Goal: Task Accomplishment & Management: Manage account settings

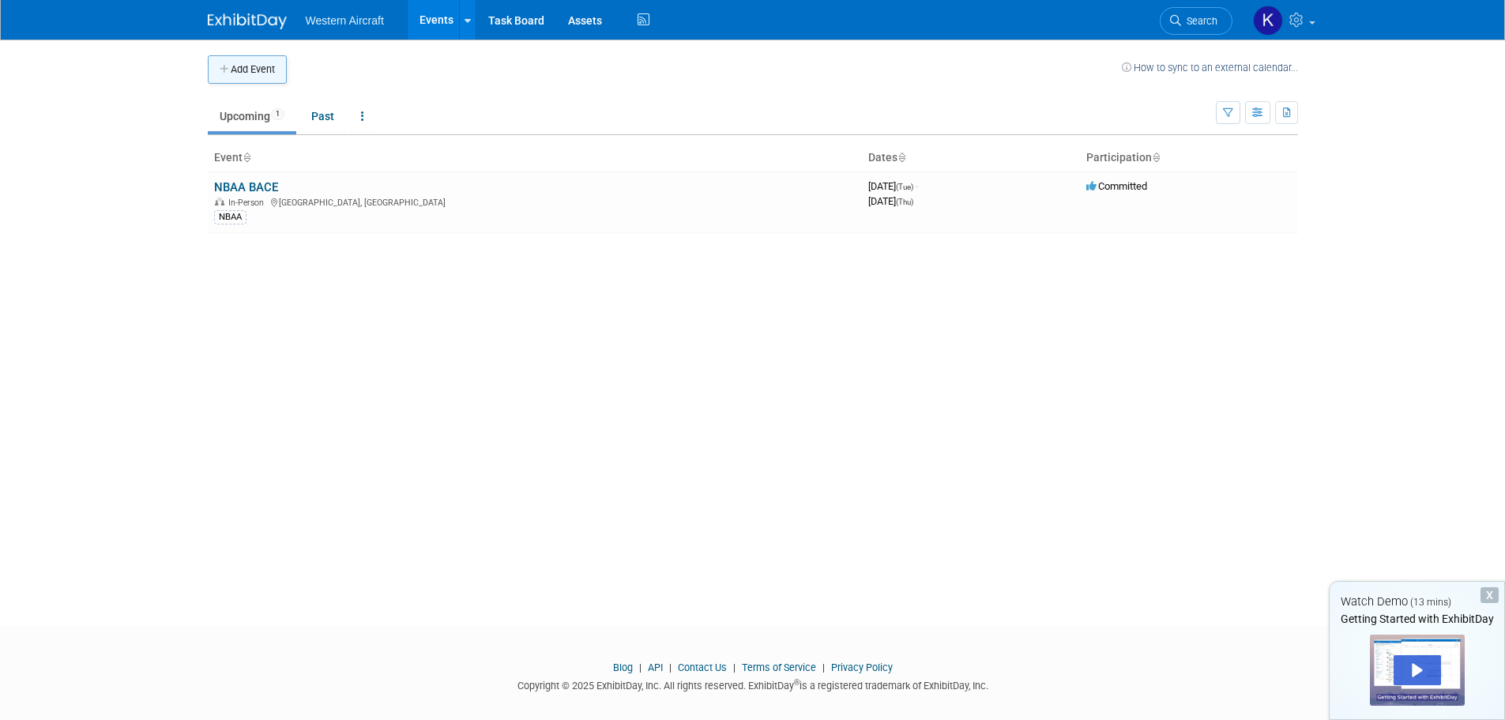
click at [263, 64] on button "Add Event" at bounding box center [247, 69] width 79 height 28
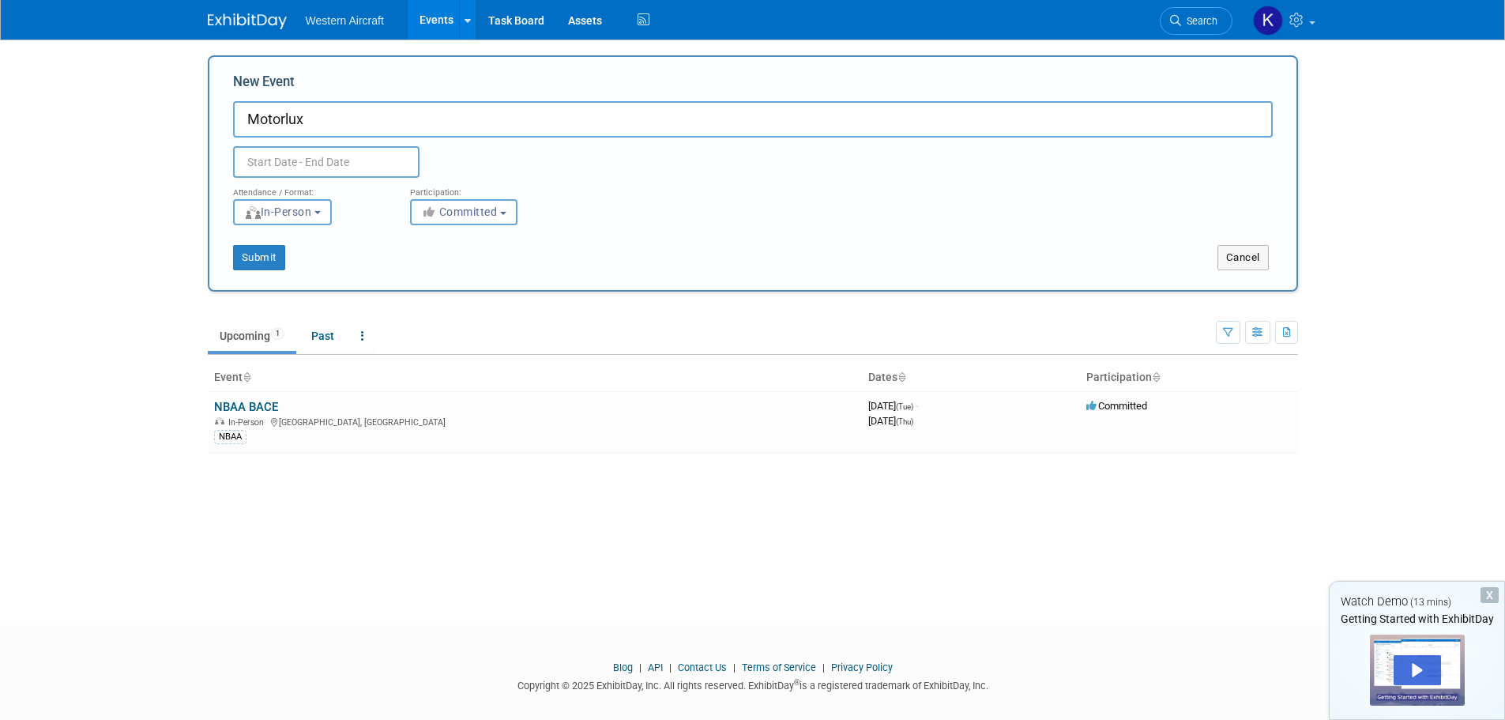
type input "Motorlux"
click at [297, 160] on input "text" at bounding box center [326, 162] width 186 height 32
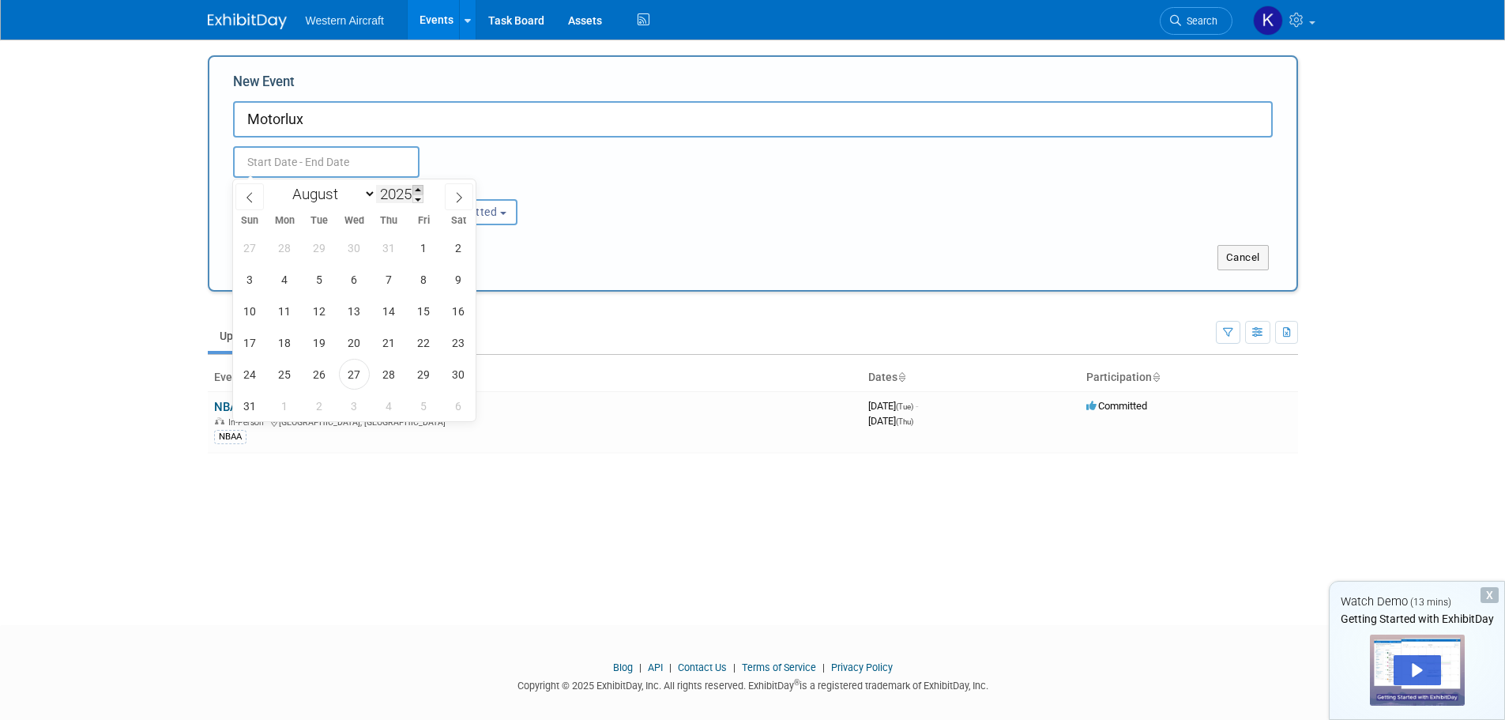
click at [418, 192] on span at bounding box center [417, 189] width 11 height 9
type input "2026"
click at [360, 309] on span "12" at bounding box center [354, 310] width 31 height 31
type input "Aug 12, 2026 to Aug 12, 2026"
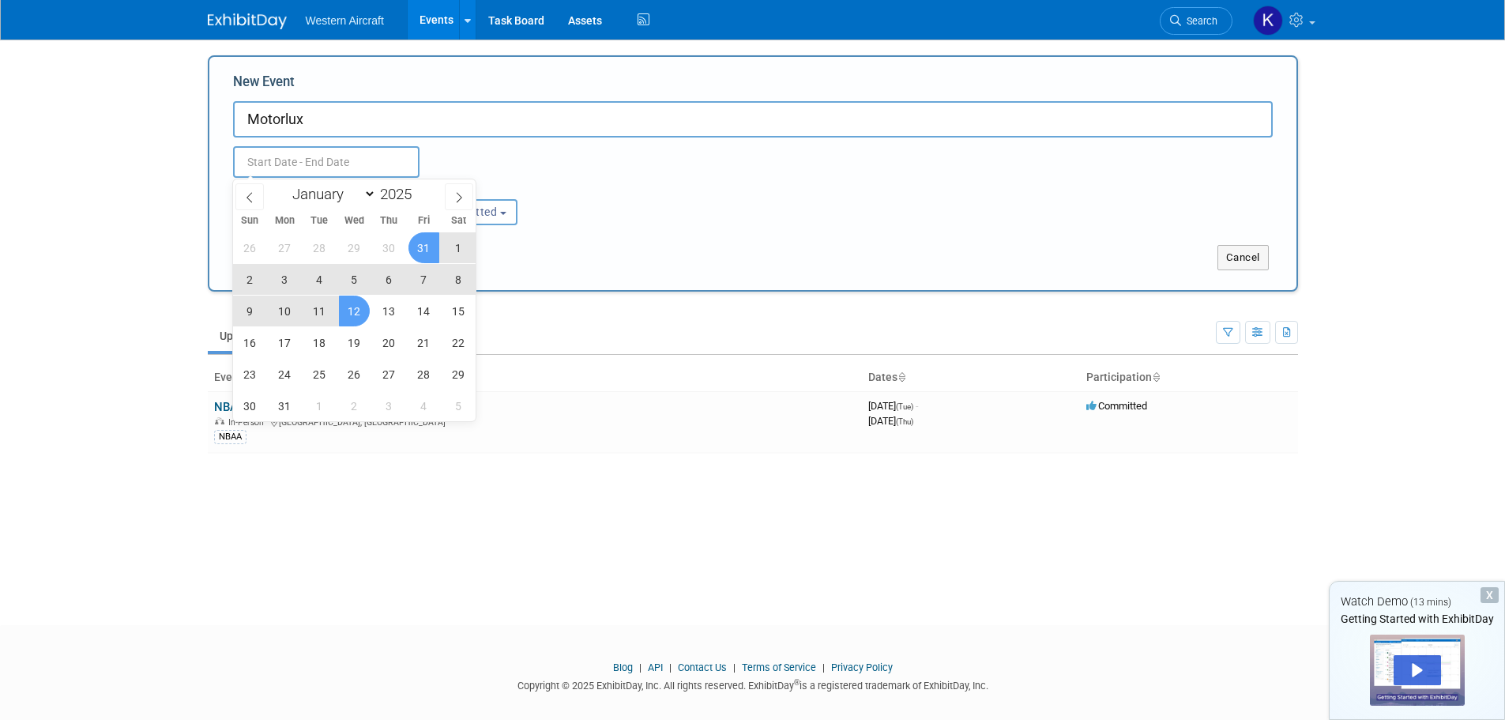
type input "Aug 12, 2026 to Aug 12, 2026"
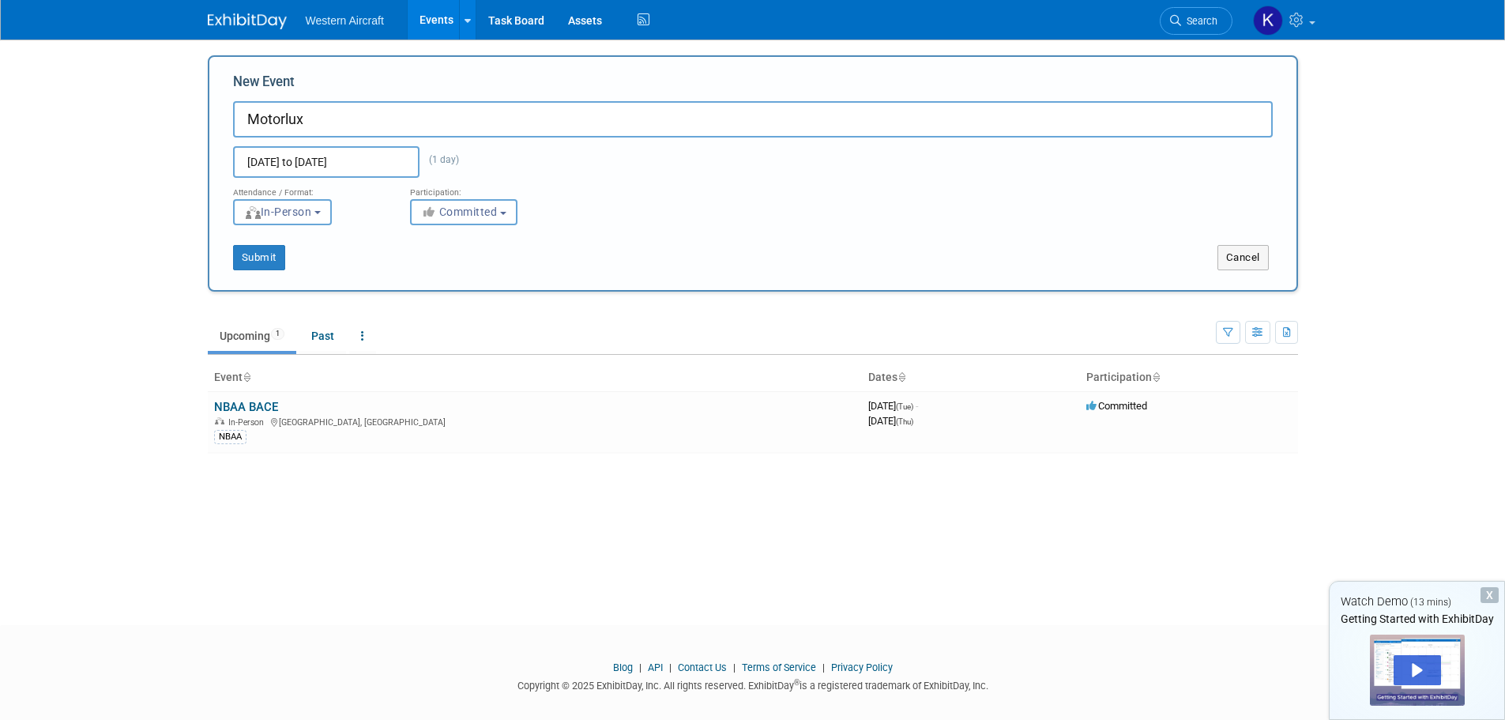
click at [523, 157] on div "Aug 12, 2026 to Aug 12, 2026 (1 day) Duplicate Event Warning" at bounding box center [752, 157] width 1063 height 40
click at [504, 215] on button "Committed" at bounding box center [463, 212] width 107 height 26
click at [476, 270] on label "Considering" at bounding box center [471, 271] width 104 height 21
click at [425, 270] on input "Considering" at bounding box center [420, 272] width 10 height 10
select select "2"
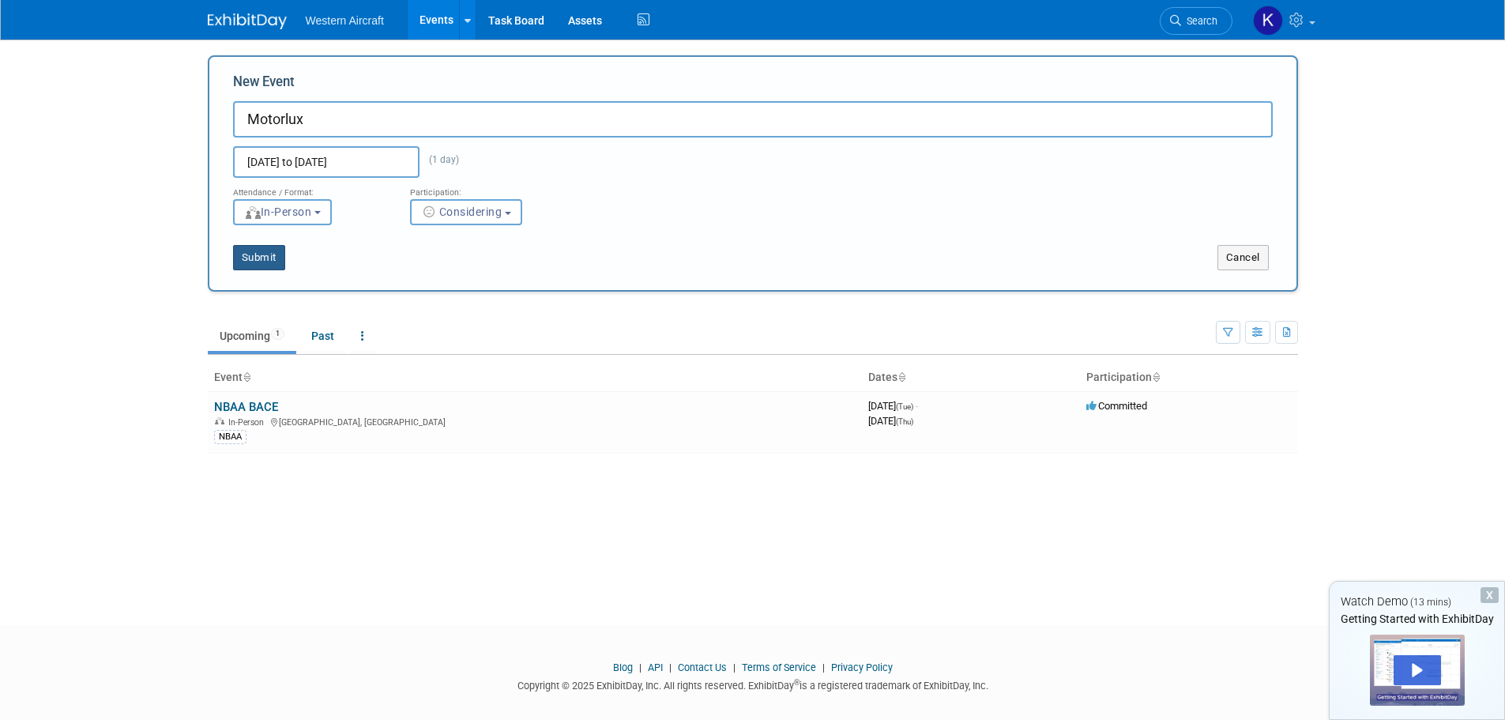
click at [250, 257] on button "Submit" at bounding box center [259, 257] width 52 height 25
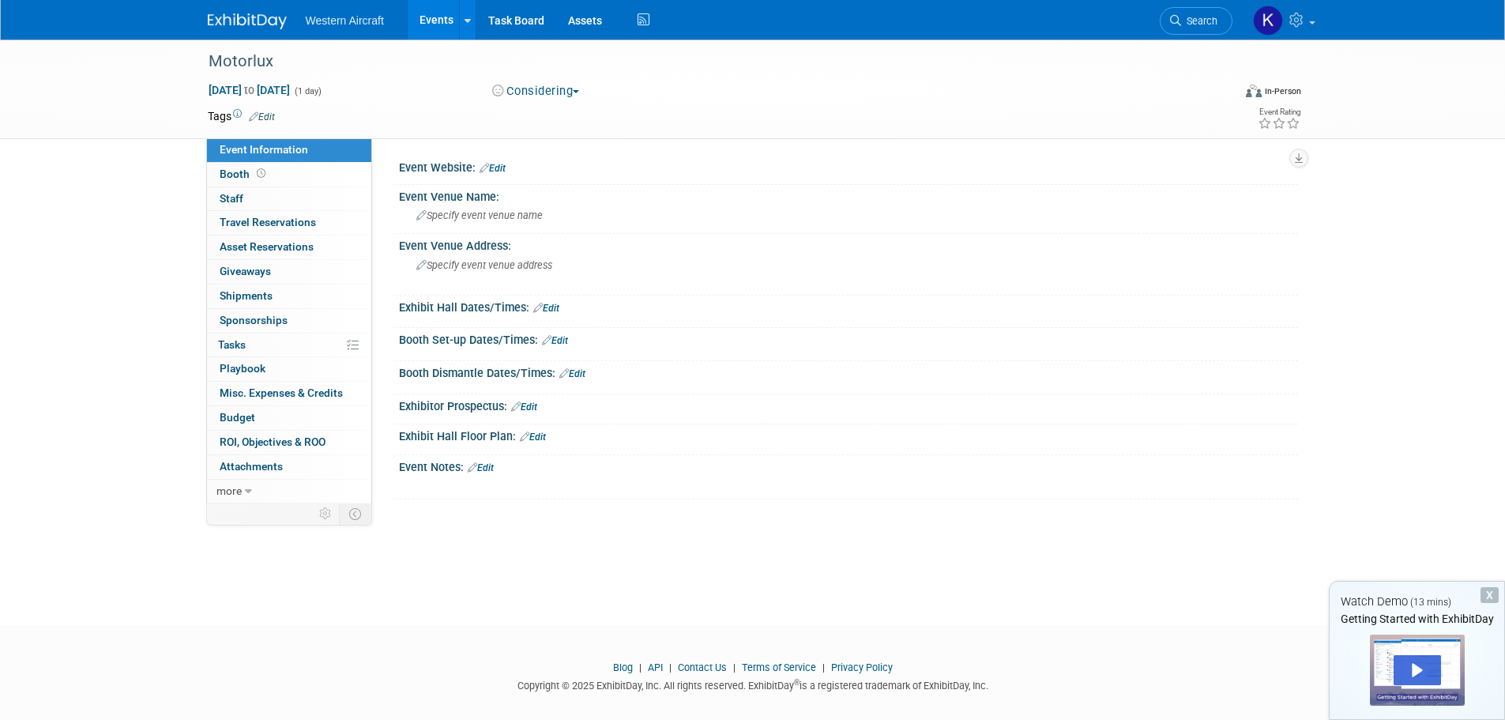
click at [501, 161] on div "Event Website: Edit" at bounding box center [848, 166] width 899 height 21
click at [498, 165] on link "Edit" at bounding box center [492, 168] width 26 height 11
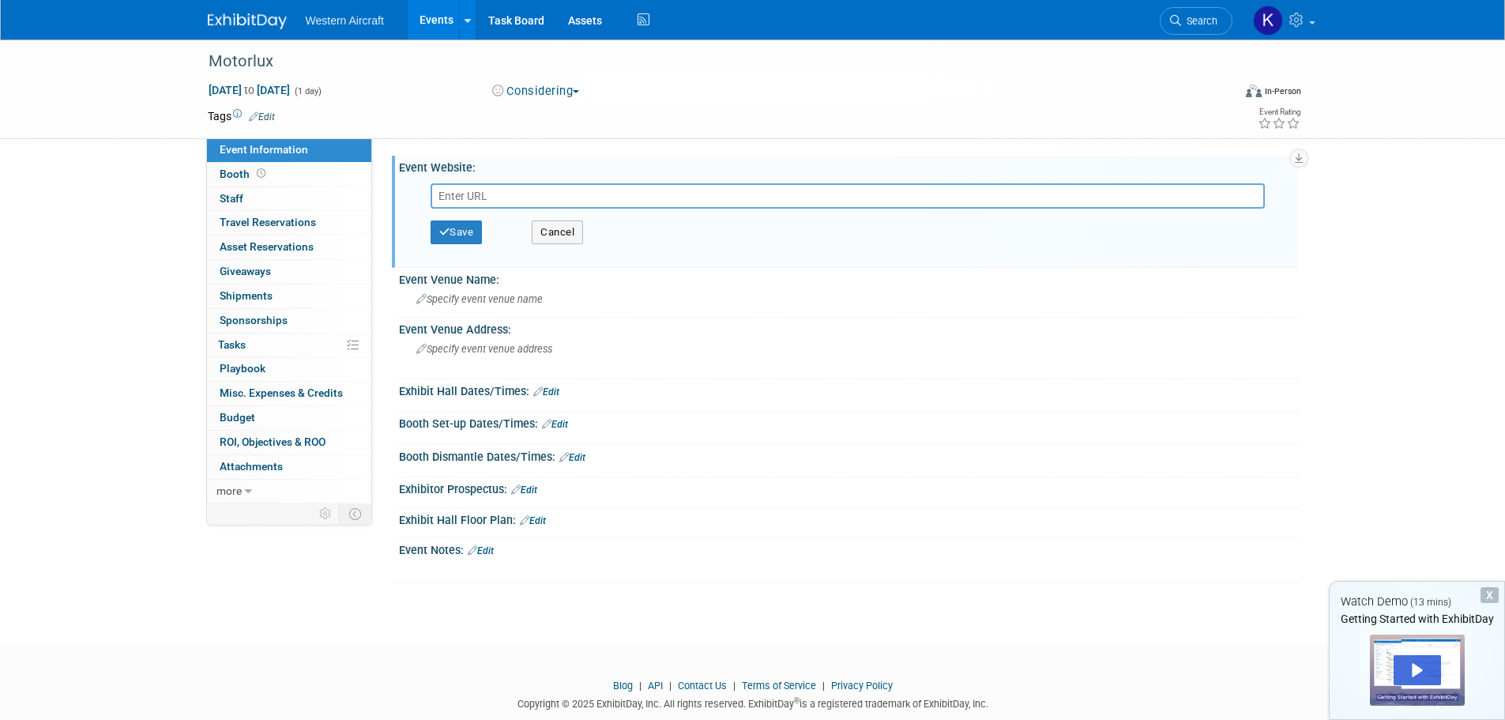
click at [483, 194] on input "text" at bounding box center [847, 195] width 834 height 25
type input "https://www.motorlux.com/"
click at [470, 227] on button "Save" at bounding box center [456, 232] width 52 height 24
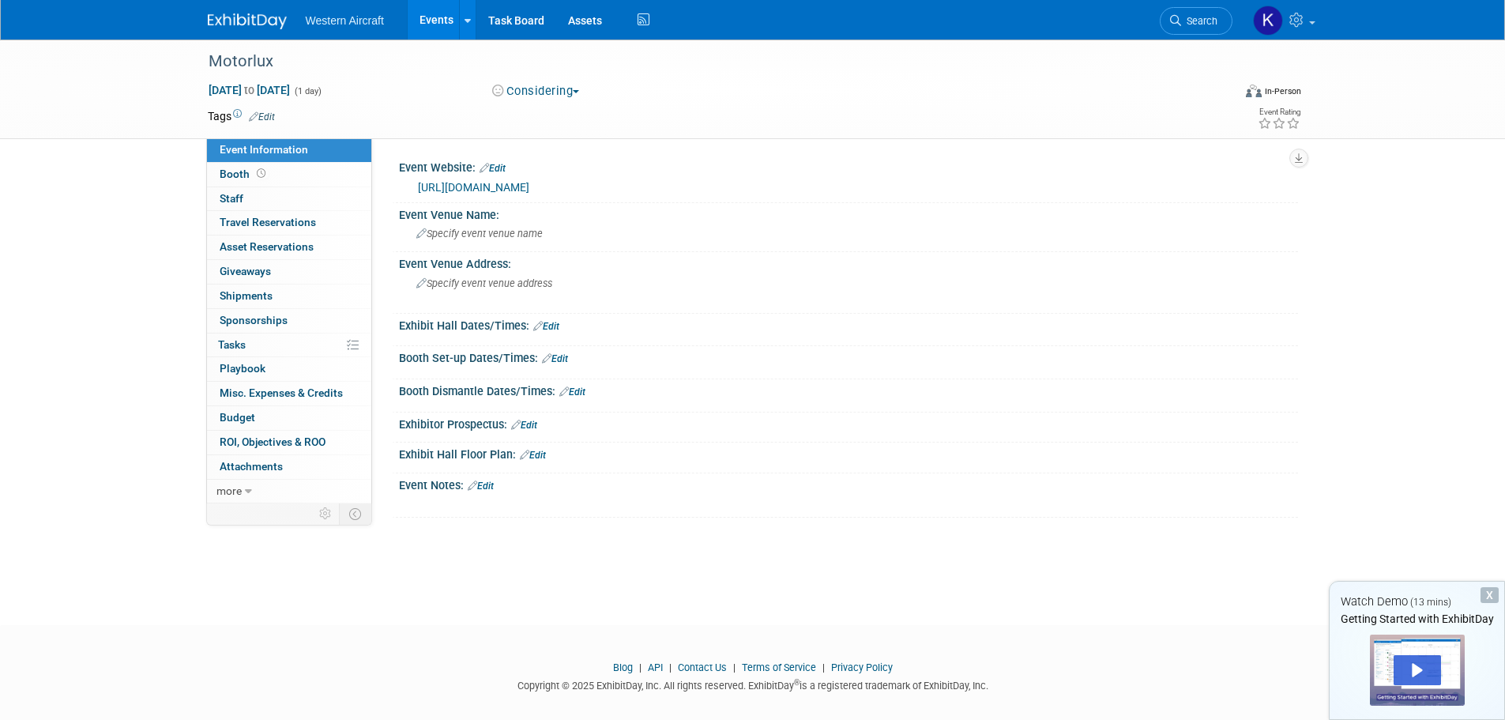
click at [429, 21] on link "Events" at bounding box center [437, 19] width 58 height 39
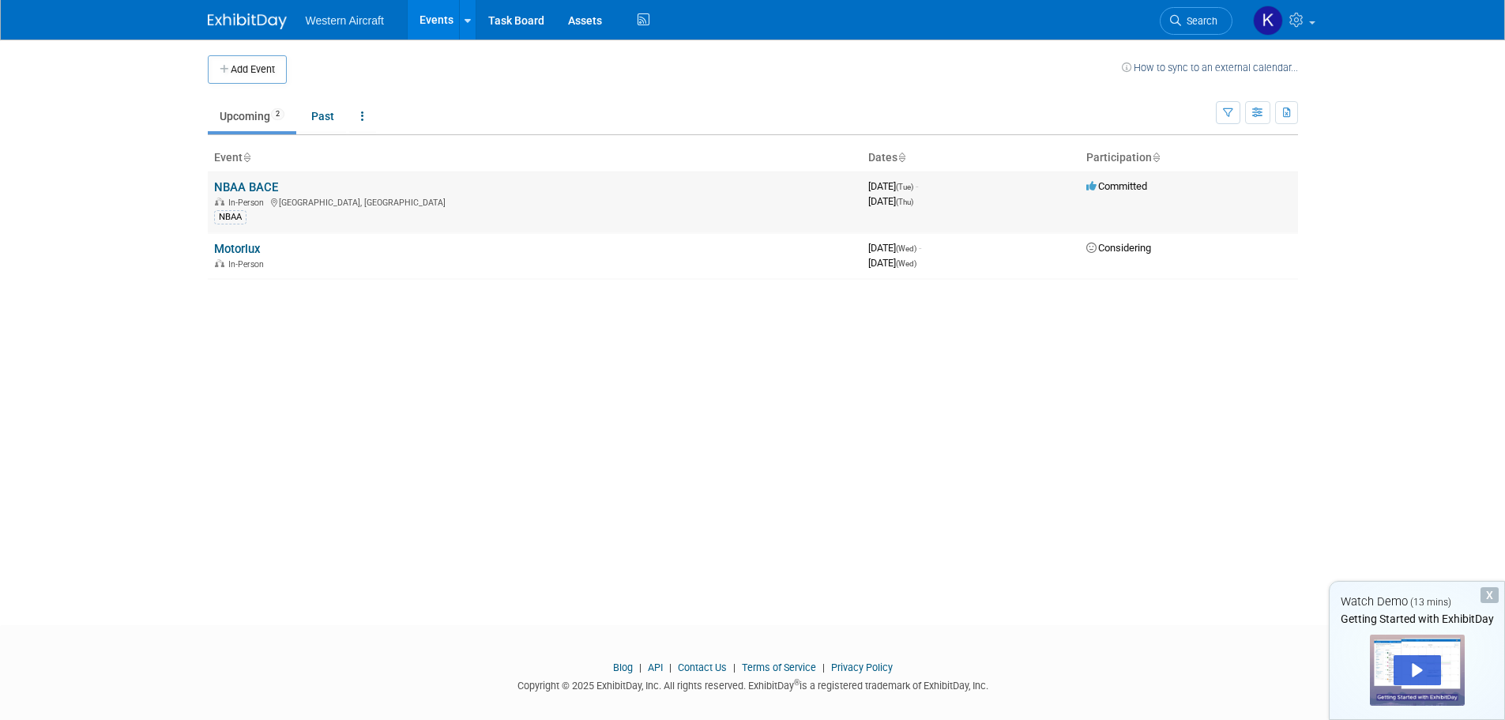
click at [261, 182] on link "NBAA BACE" at bounding box center [246, 187] width 64 height 14
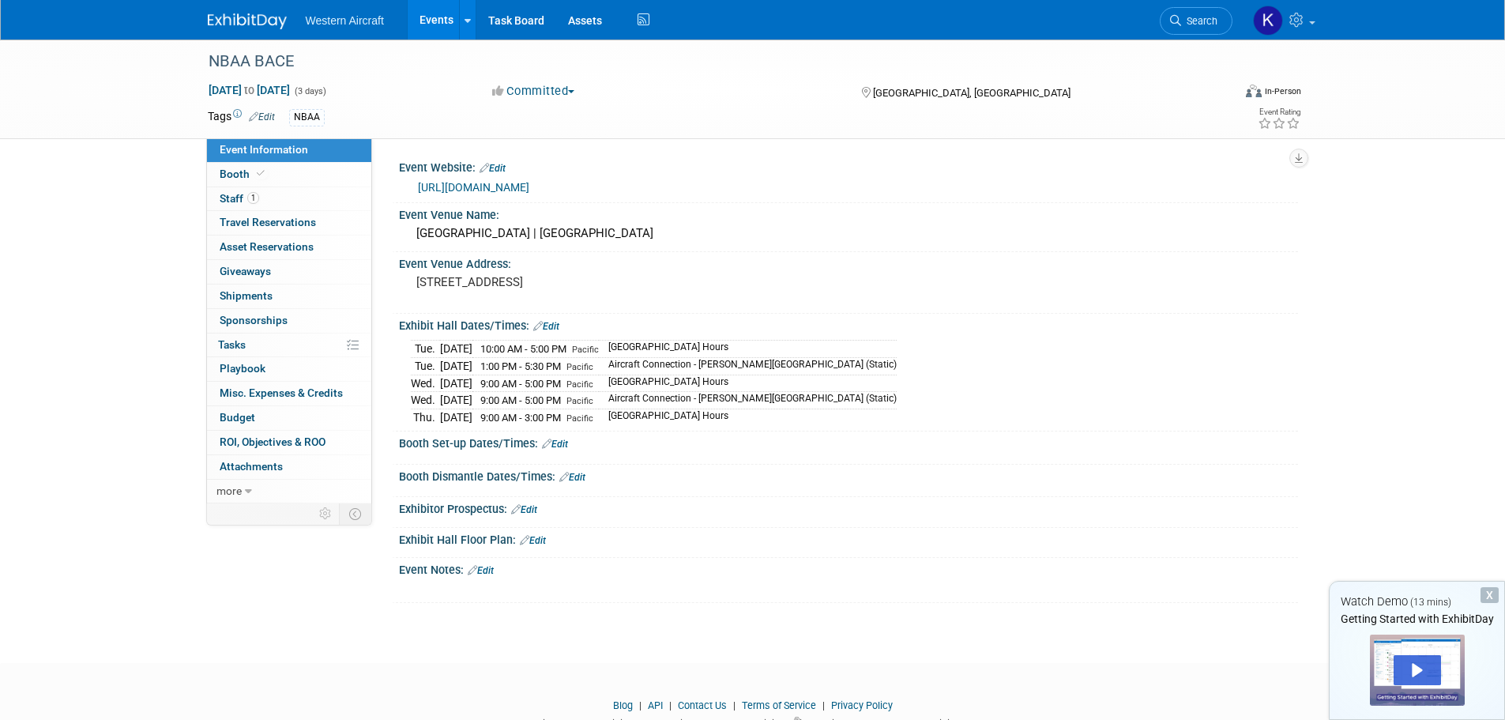
click at [263, 118] on link "Edit" at bounding box center [262, 116] width 26 height 11
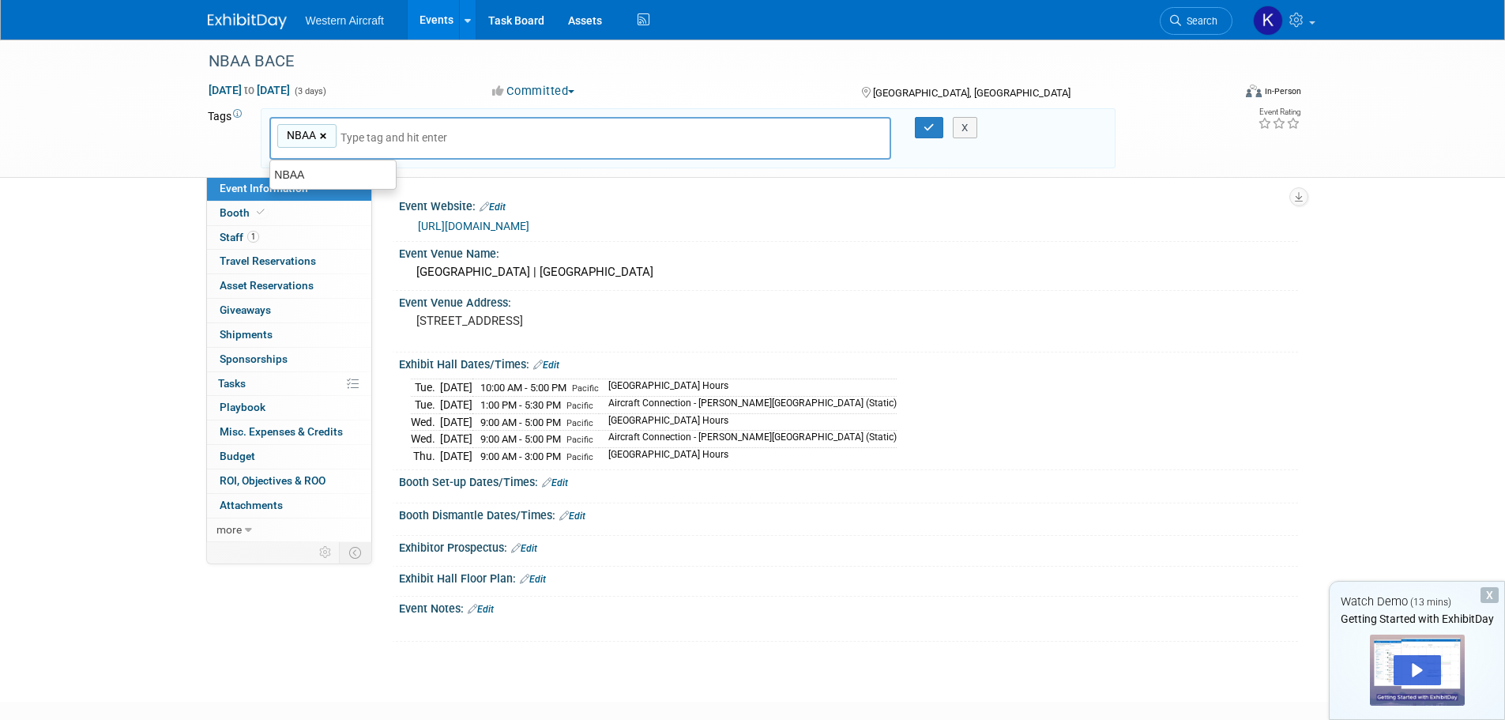
click at [327, 133] on link "×" at bounding box center [325, 136] width 10 height 18
click at [306, 139] on input "text" at bounding box center [387, 133] width 221 height 16
type input "Pilatus"
click at [928, 127] on icon "button" at bounding box center [928, 127] width 11 height 10
type input "Pilatus"
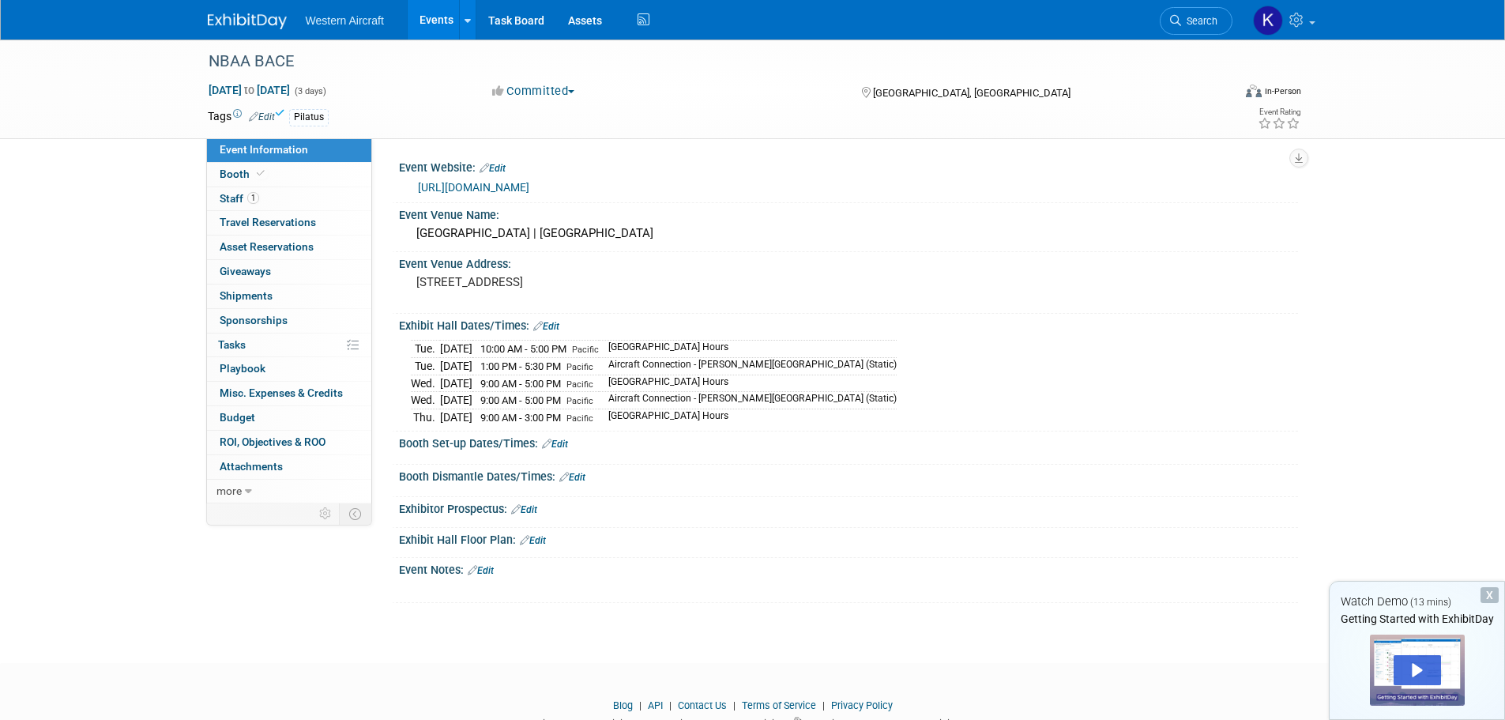
click at [270, 113] on link "Edit" at bounding box center [262, 116] width 26 height 11
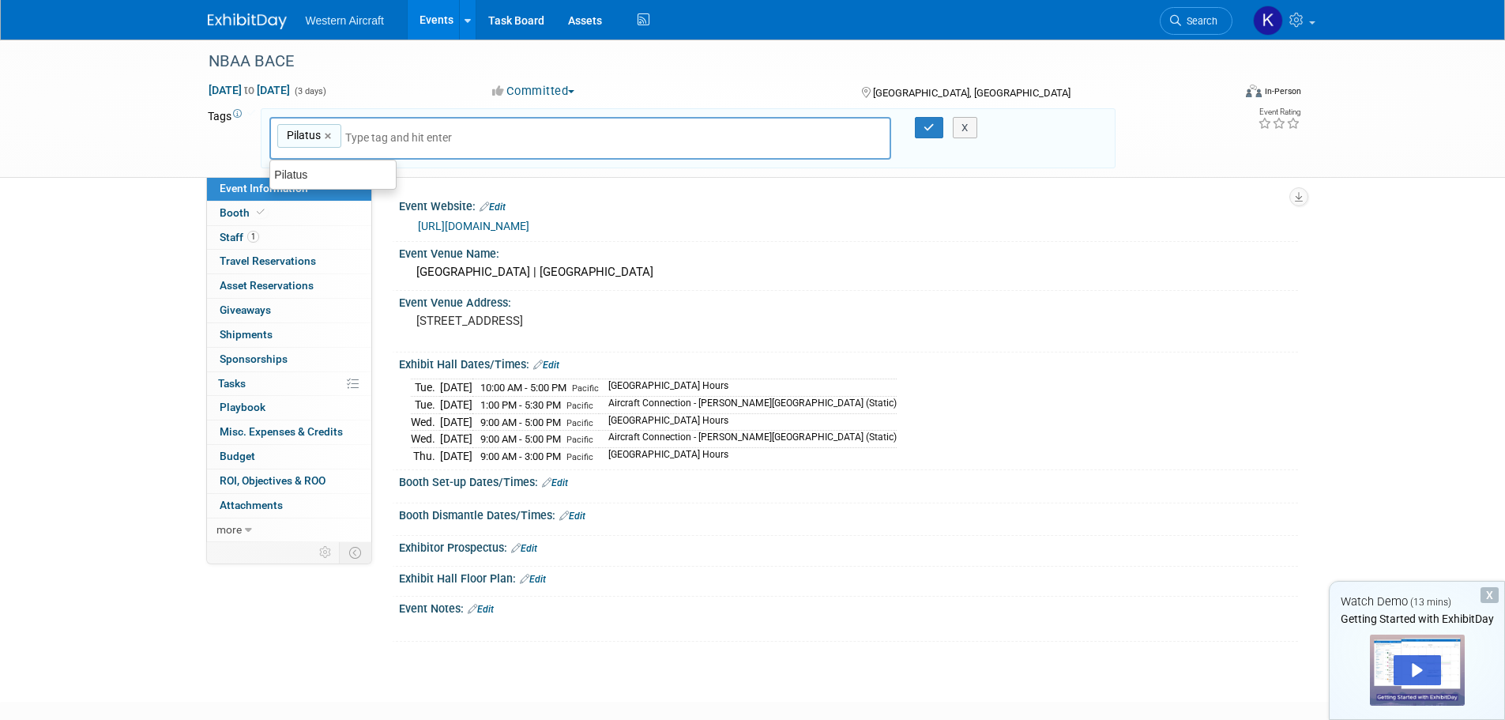
click at [374, 133] on input "text" at bounding box center [408, 138] width 126 height 16
type input "Piper"
type input "Pilatus, Piper"
click at [932, 122] on icon "button" at bounding box center [928, 127] width 11 height 10
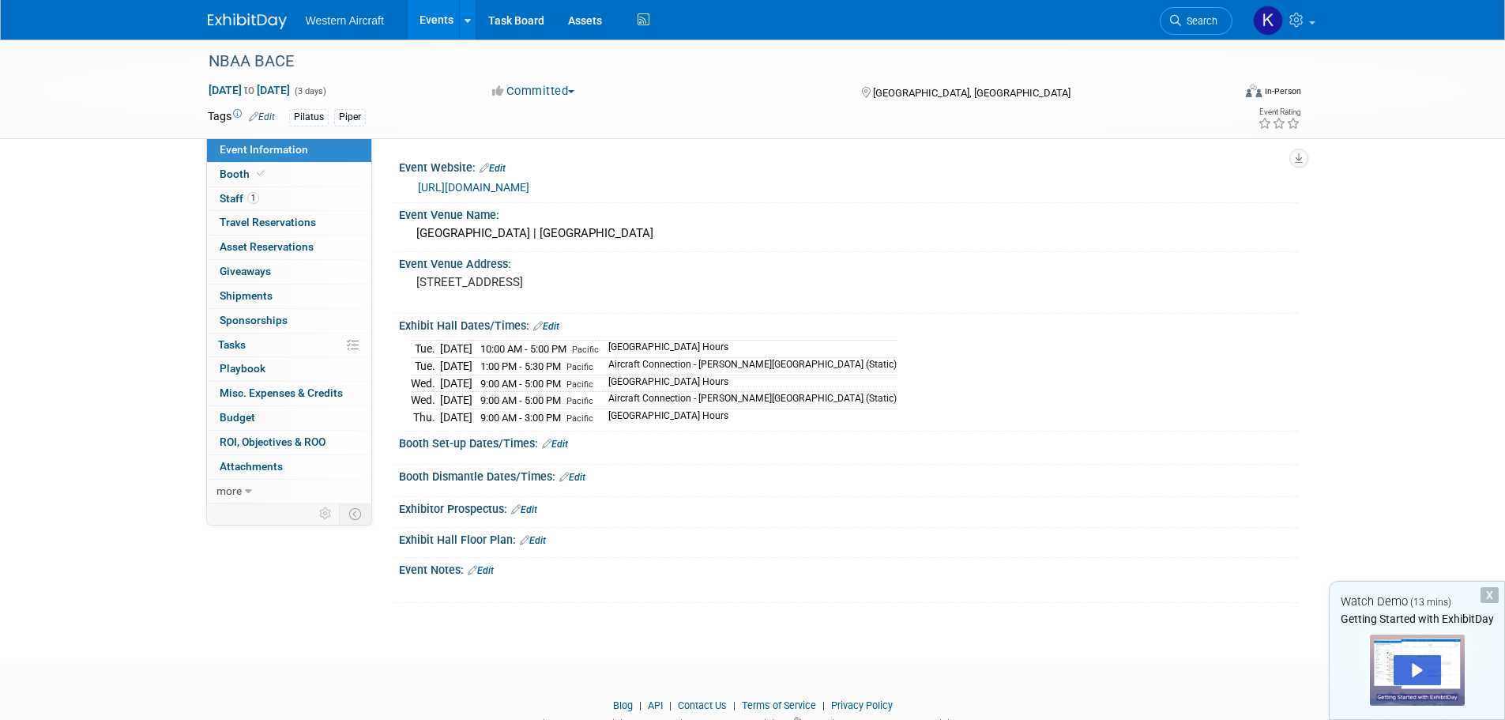
click at [265, 111] on link "Edit" at bounding box center [262, 116] width 26 height 11
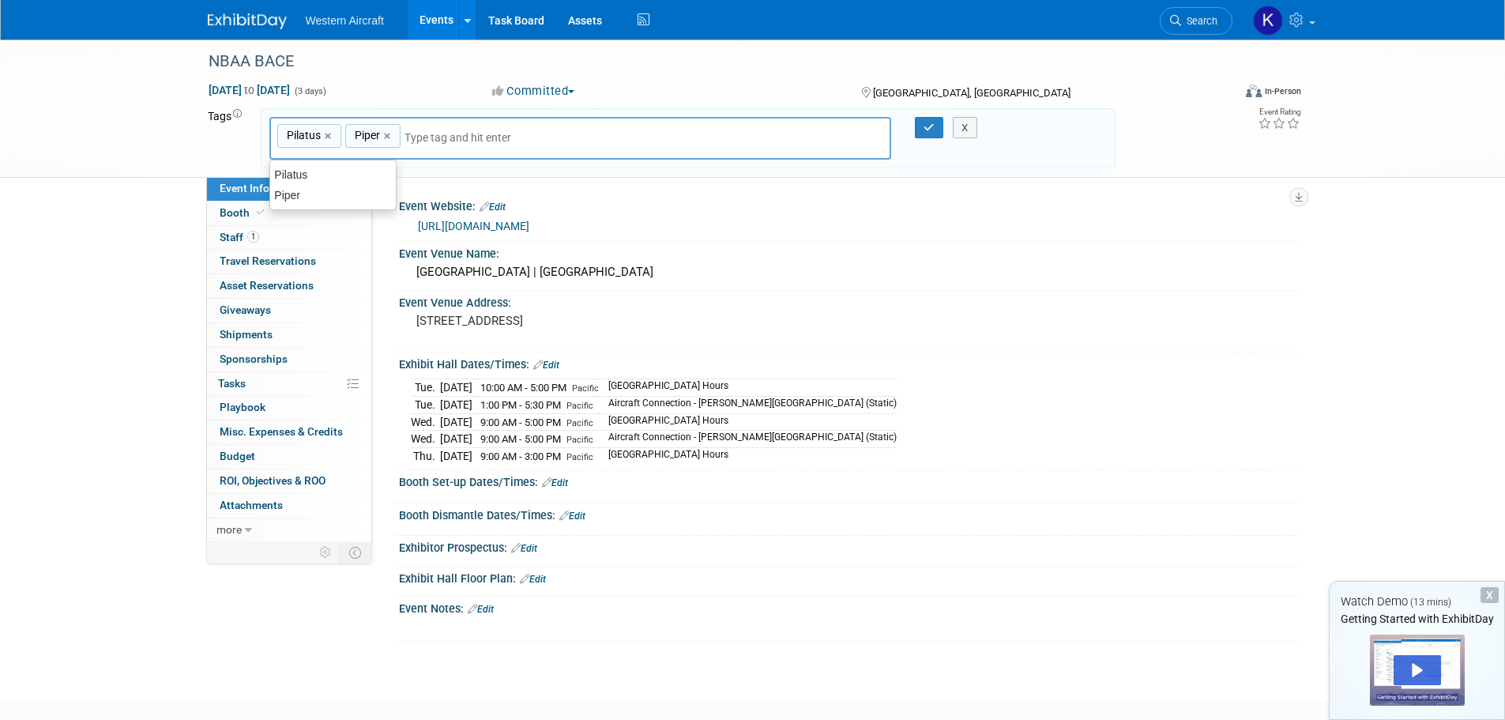
click at [444, 133] on input "text" at bounding box center [467, 138] width 126 height 16
type input "A"
type input "Exhibit/Static"
type input "Pilatus, Piper, Exhibit/Static"
type input "Attend"
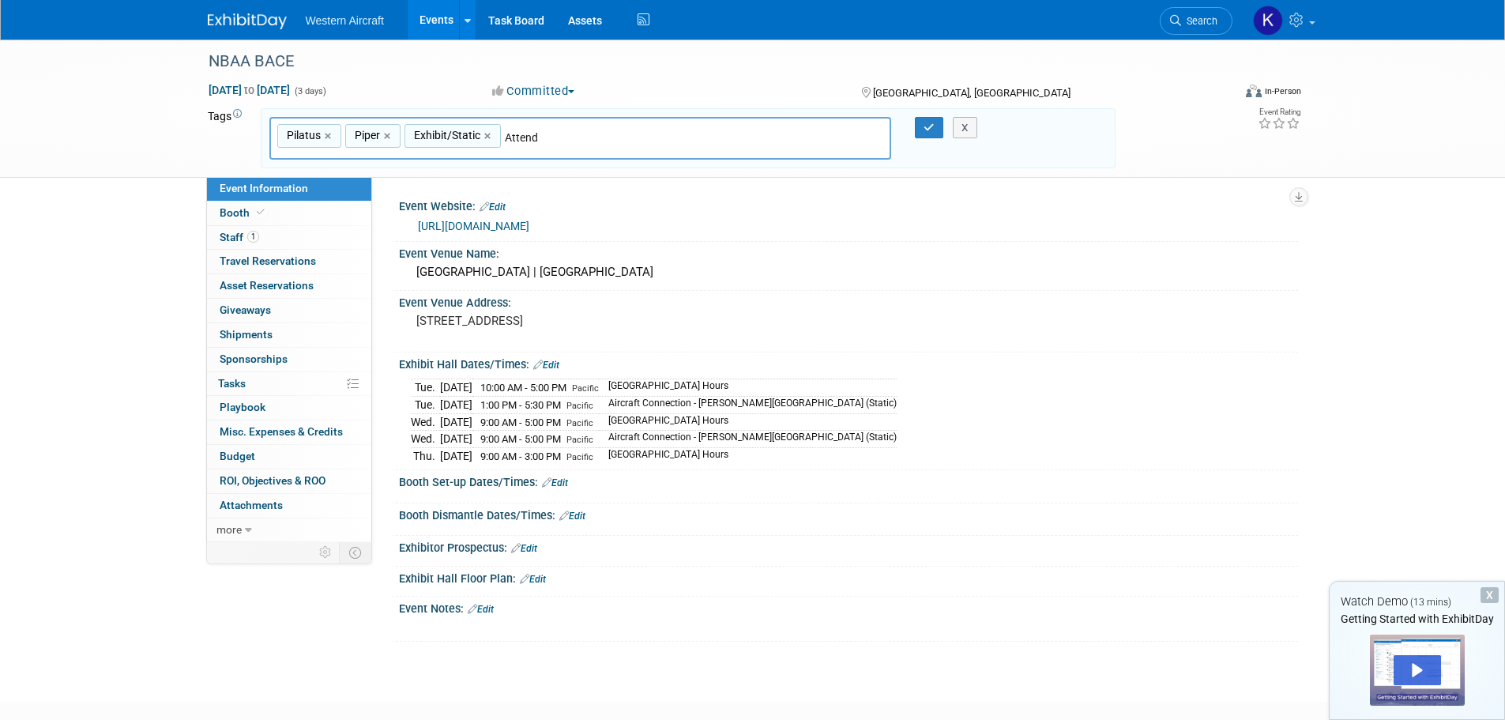
type input "Pilatus, Piper, Exhibit/Static, Attend"
type input "P"
click at [798, 92] on div "Committed Committed Considering Not Going" at bounding box center [661, 91] width 349 height 17
click at [487, 134] on link "×" at bounding box center [489, 136] width 10 height 18
type input "Pilatus, [PERSON_NAME], Attend"
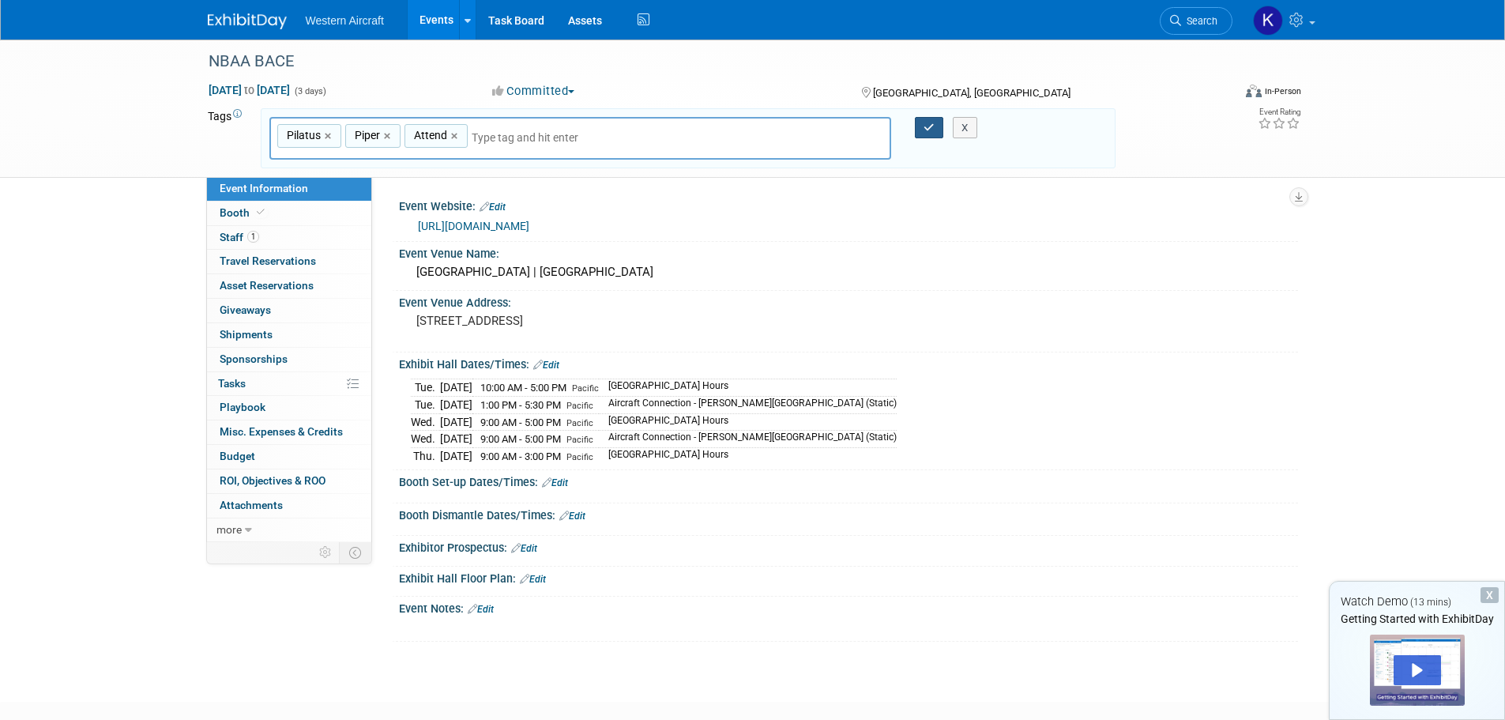
click at [926, 130] on icon "button" at bounding box center [928, 127] width 11 height 10
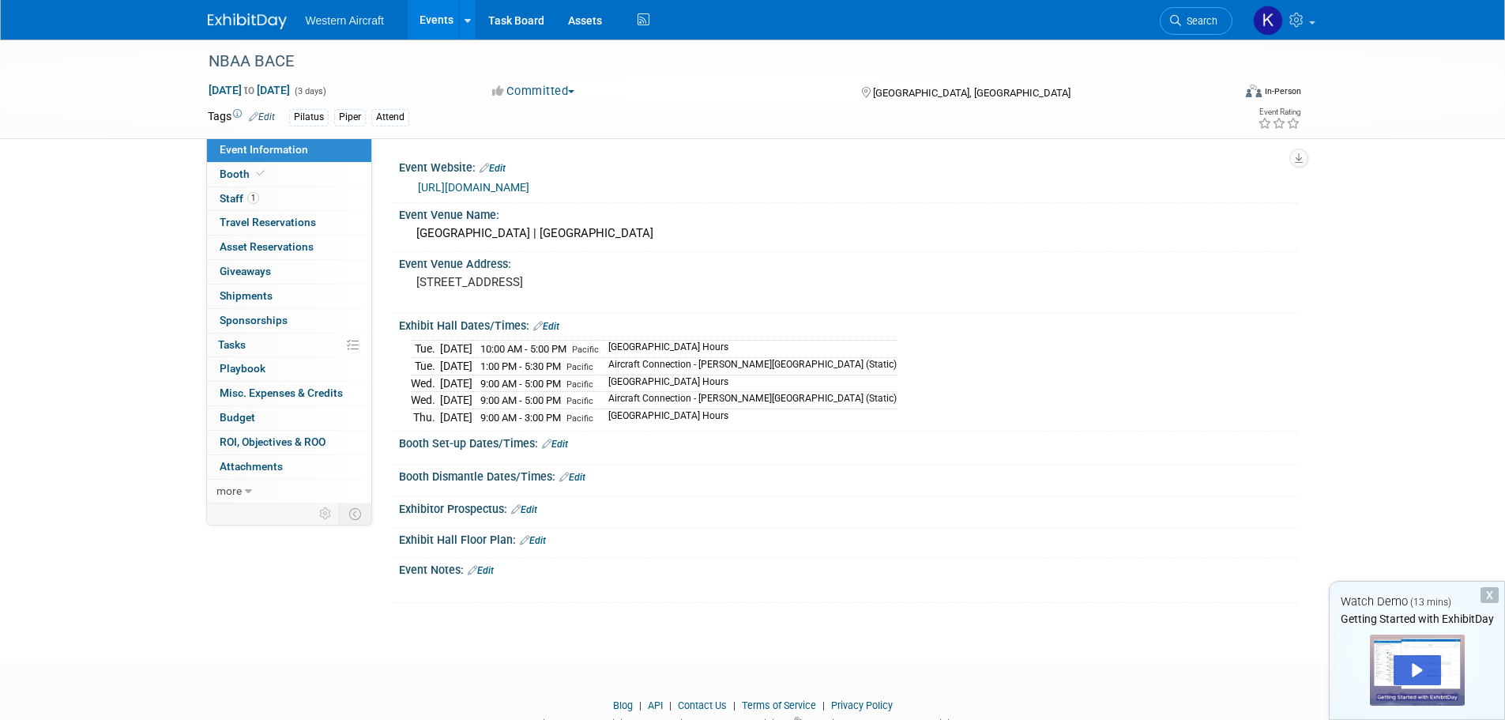
click at [393, 118] on div "Attend" at bounding box center [390, 117] width 38 height 17
click at [269, 116] on link "Edit" at bounding box center [262, 116] width 26 height 11
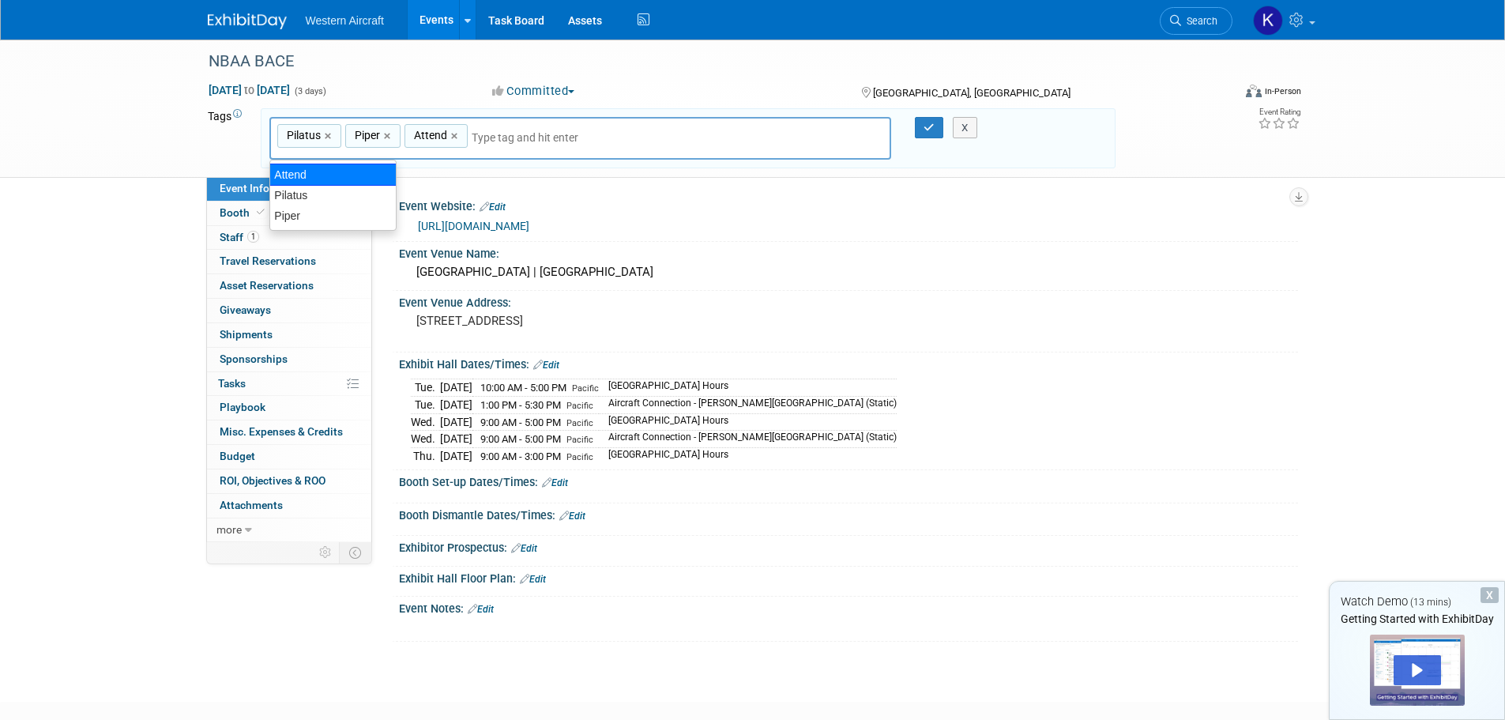
click at [176, 123] on div "NBAA BACE [DATE] to [DATE] (3 days) [DATE] to [DATE] Committed Committed Consid…" at bounding box center [752, 108] width 1505 height 138
click at [927, 130] on icon "button" at bounding box center [928, 127] width 11 height 10
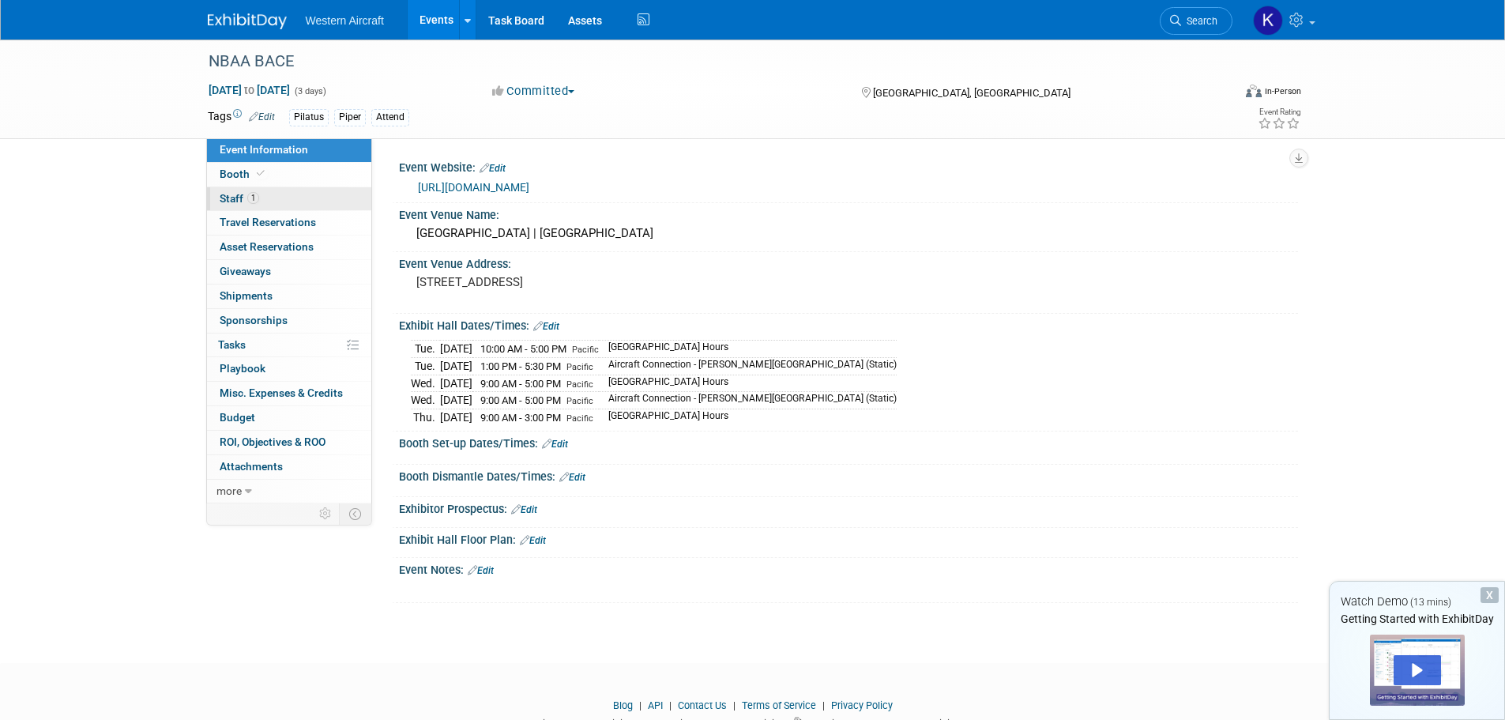
click at [271, 208] on link "1 Staff 1" at bounding box center [289, 199] width 164 height 24
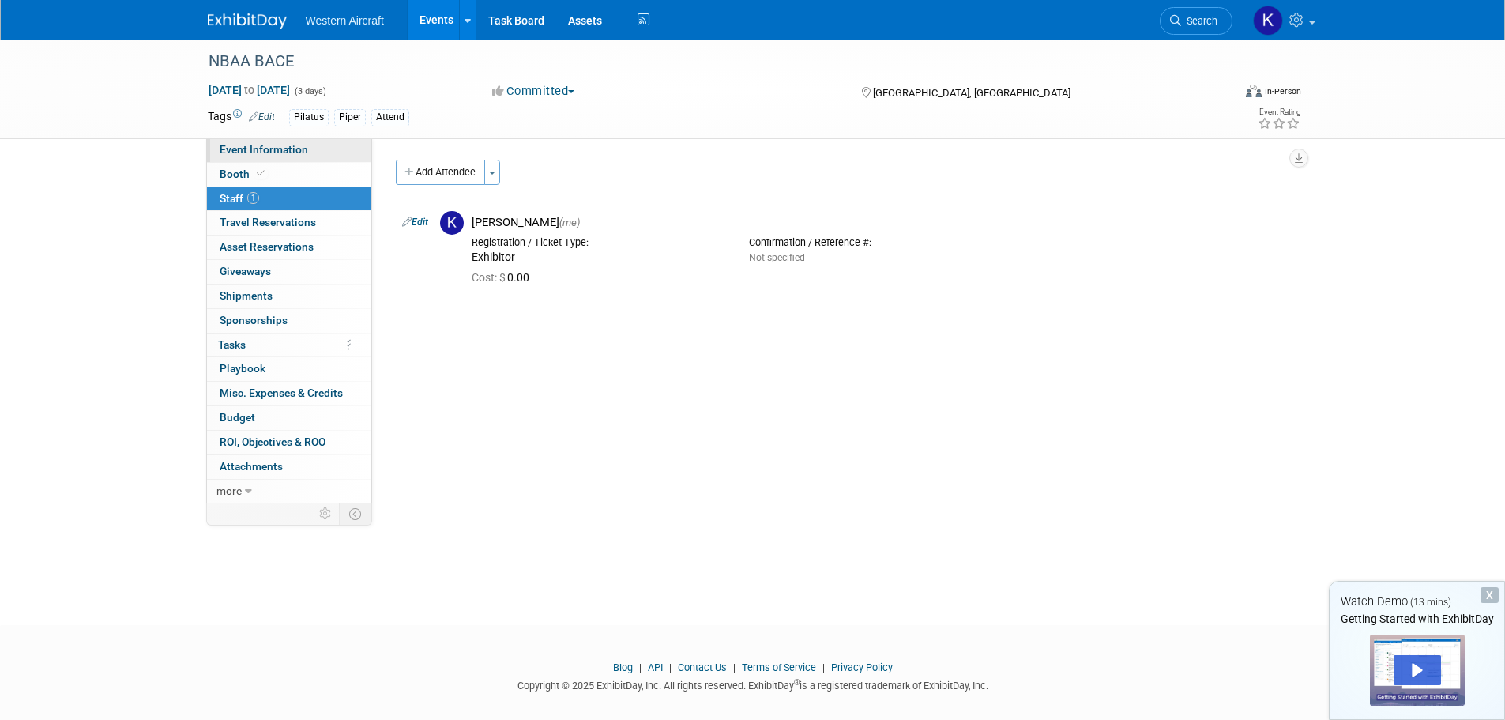
click at [251, 154] on span "Event Information" at bounding box center [264, 149] width 88 height 13
